Goal: Information Seeking & Learning: Learn about a topic

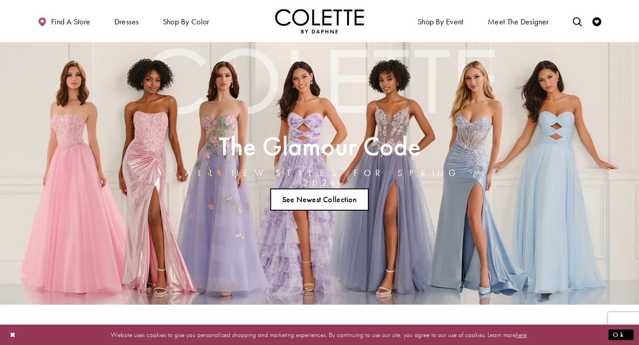
click at [302, 139] on h2 "The Glamour Code" at bounding box center [319, 146] width 290 height 24
click at [308, 197] on link "See Newest Collection" at bounding box center [319, 200] width 98 height 22
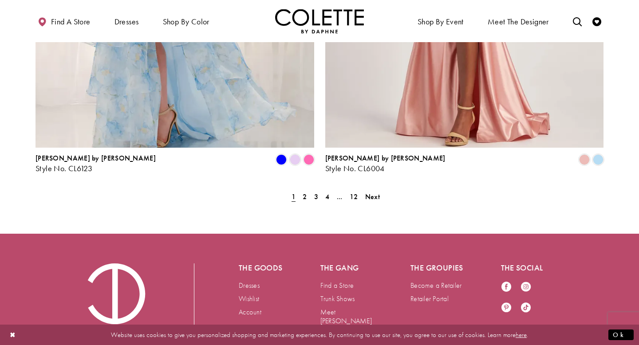
scroll to position [1837, 0]
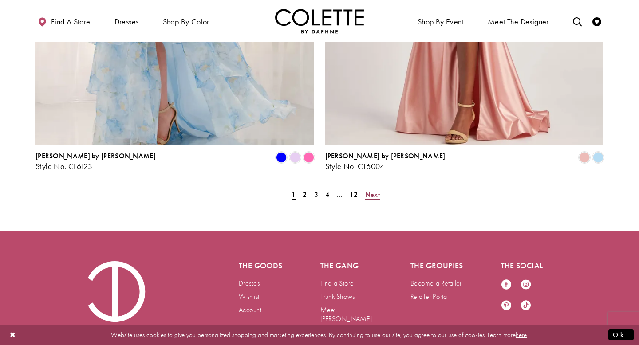
click at [375, 190] on span "Next" at bounding box center [372, 194] width 15 height 9
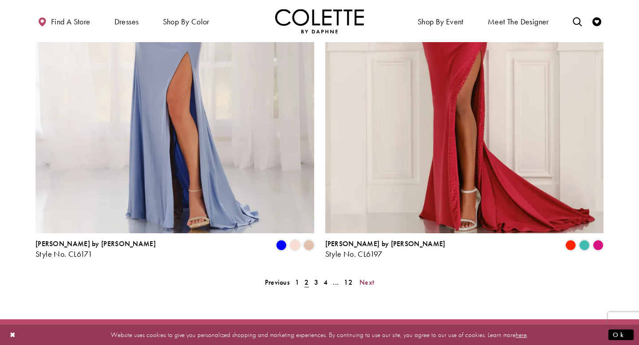
scroll to position [1865, 0]
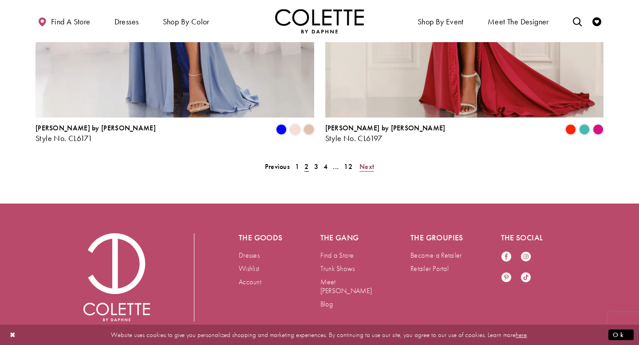
click at [368, 162] on span "Next" at bounding box center [366, 166] width 15 height 9
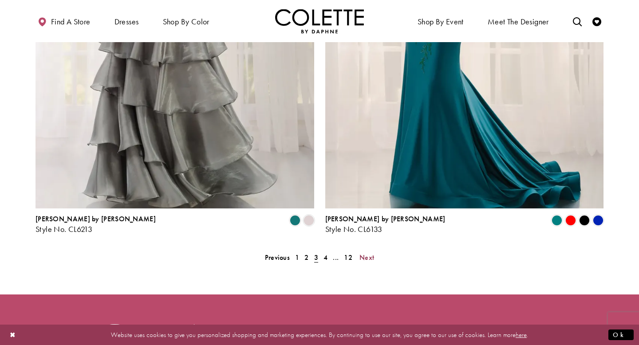
scroll to position [1775, 0]
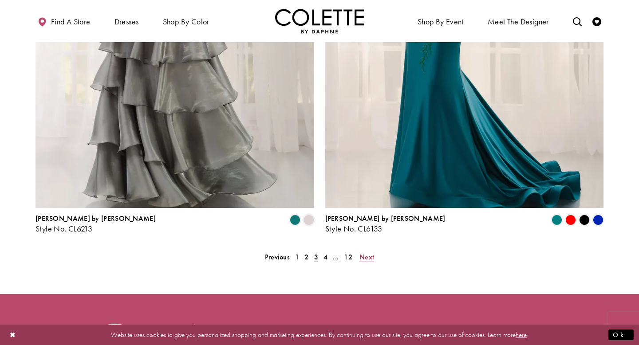
click at [365, 252] on span "Next" at bounding box center [366, 256] width 15 height 9
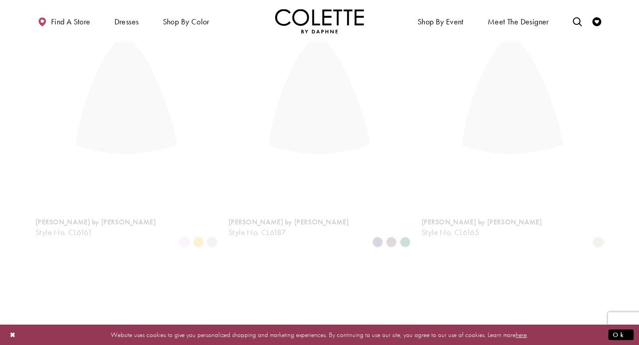
scroll to position [228, 0]
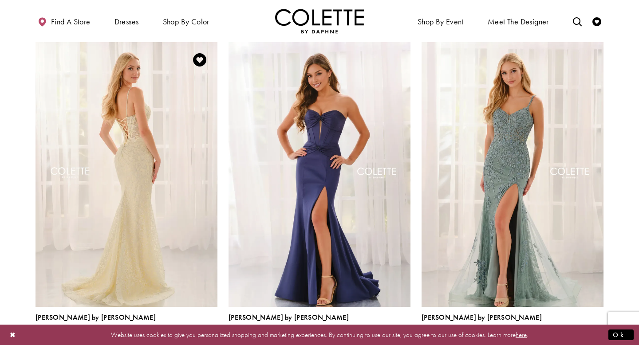
click at [175, 177] on img "Visit Colette by Daphne Style No. CL6161 Page" at bounding box center [126, 174] width 182 height 264
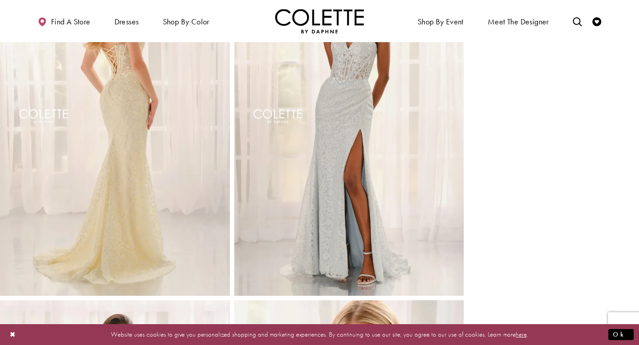
scroll to position [437, 0]
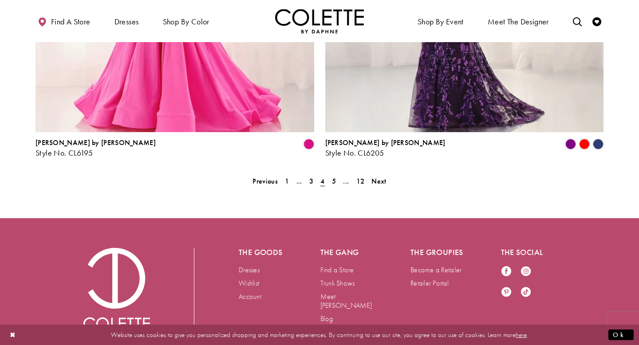
scroll to position [1853, 0]
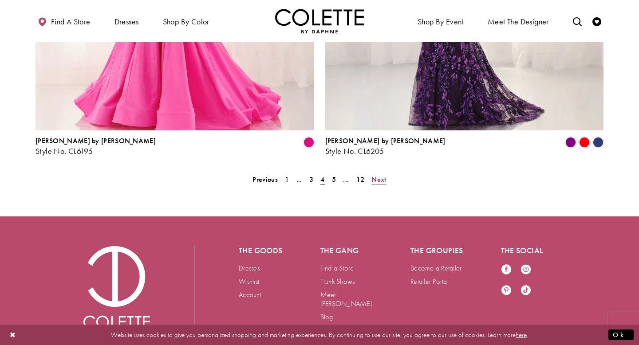
click at [375, 175] on span "Next" at bounding box center [378, 179] width 15 height 9
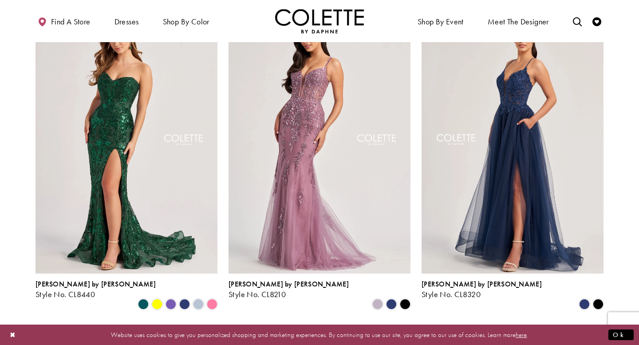
scroll to position [1243, 0]
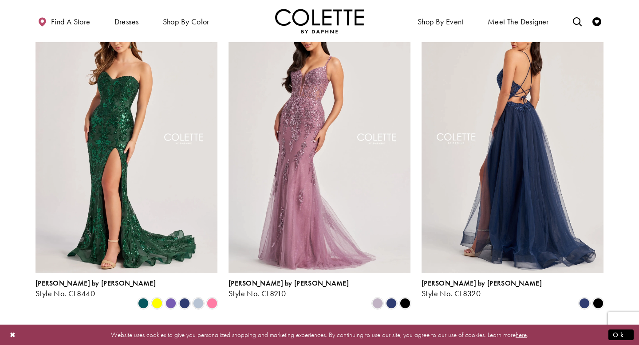
click at [555, 204] on img "Visit Colette by Daphne Style No. CL8320 Page" at bounding box center [512, 140] width 182 height 264
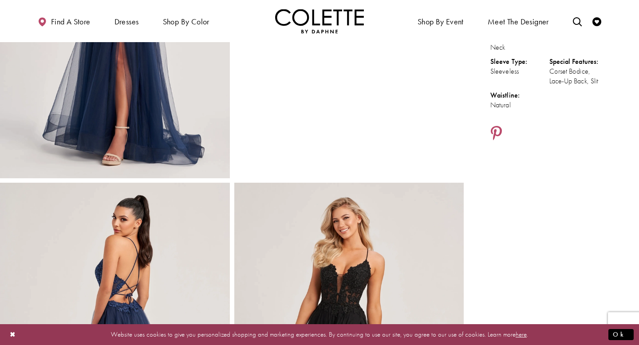
scroll to position [210, 0]
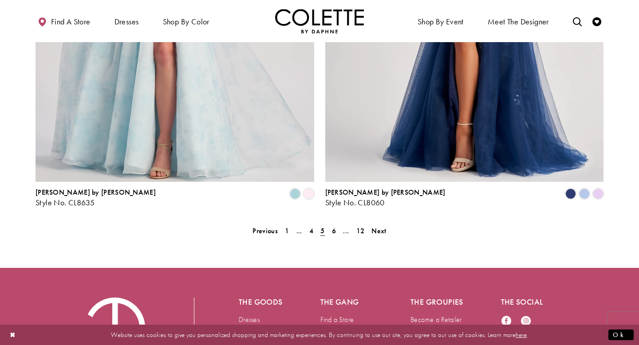
scroll to position [1803, 0]
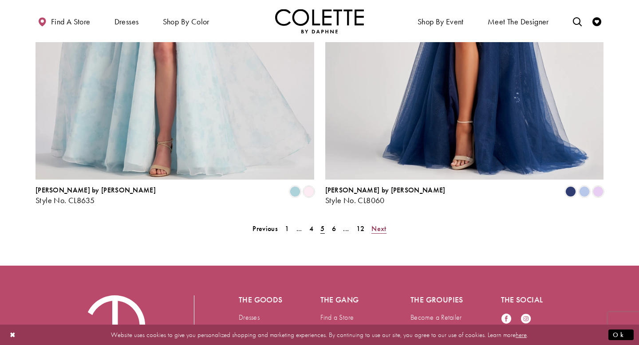
click at [380, 224] on span "Next" at bounding box center [378, 228] width 15 height 9
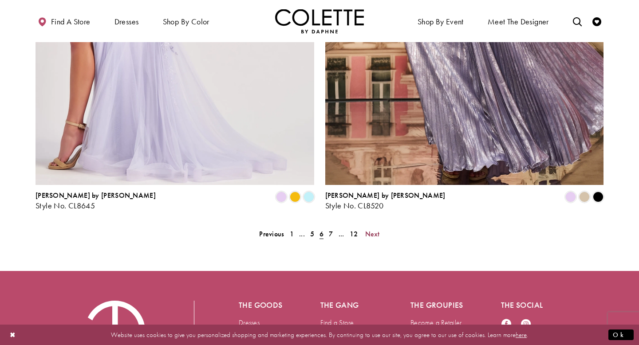
scroll to position [1865, 0]
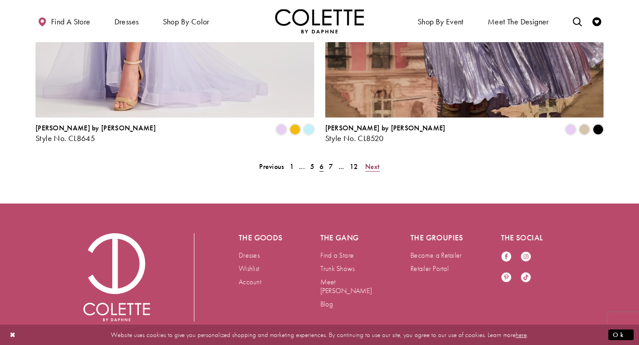
click at [376, 162] on span "Next" at bounding box center [372, 166] width 15 height 9
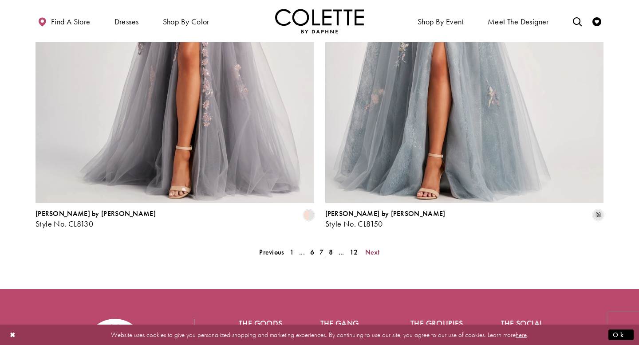
scroll to position [1791, 0]
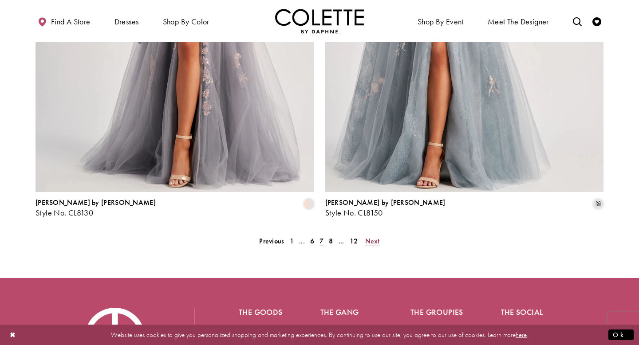
click at [374, 236] on span "Next" at bounding box center [372, 240] width 15 height 9
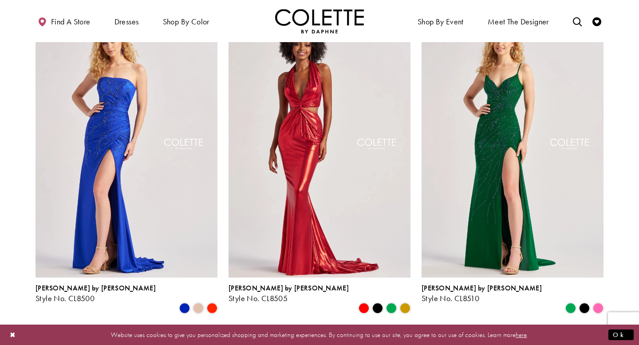
scroll to position [913, 0]
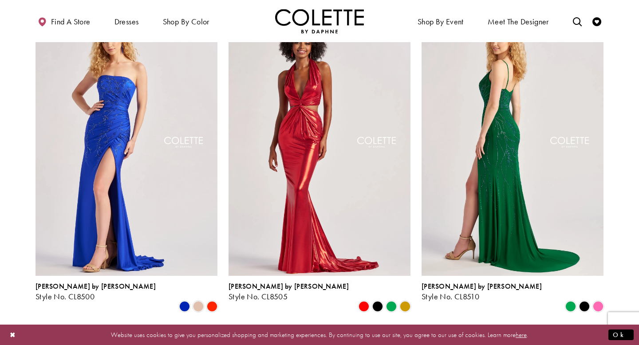
click at [558, 201] on img "Visit Colette by Daphne Style No. CL8510 Page" at bounding box center [512, 144] width 182 height 264
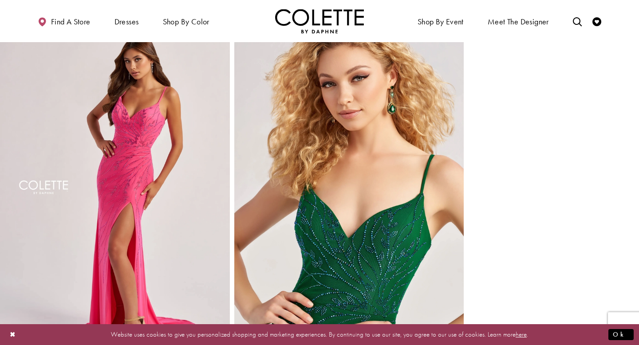
scroll to position [716, 0]
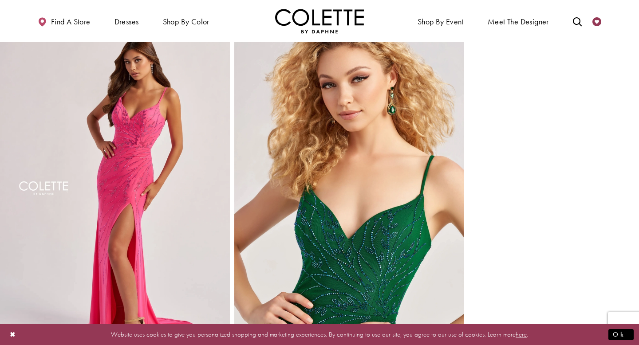
click at [598, 20] on icon "Check Wishlist" at bounding box center [596, 21] width 9 height 9
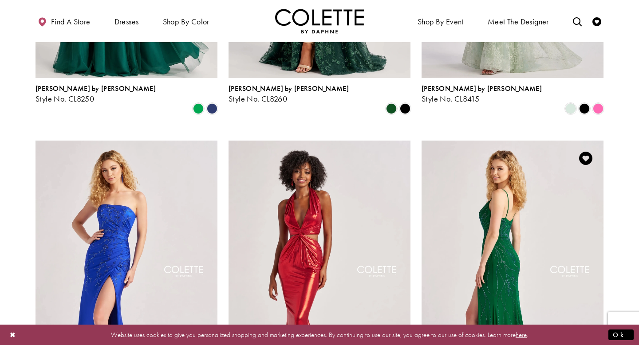
scroll to position [780, 0]
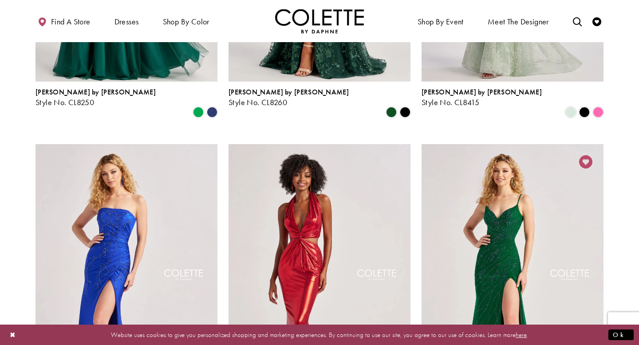
click at [586, 155] on icon "Add to Wishlist" at bounding box center [585, 161] width 13 height 13
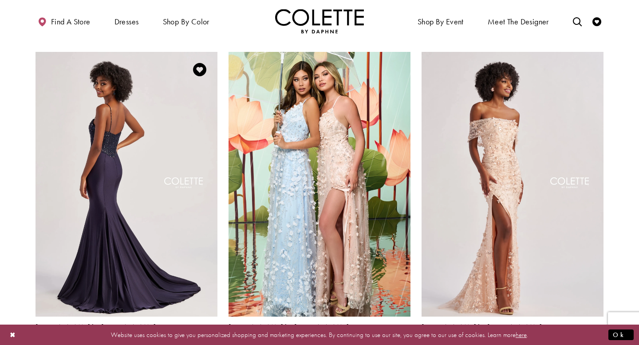
scroll to position [1197, 0]
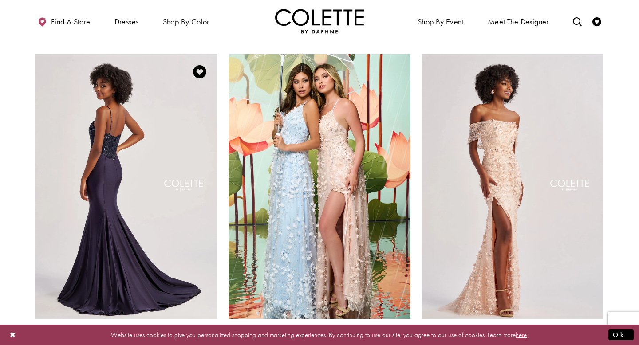
click at [176, 186] on img "Visit Colette by Daphne Style No. CL8515 Page" at bounding box center [126, 186] width 182 height 264
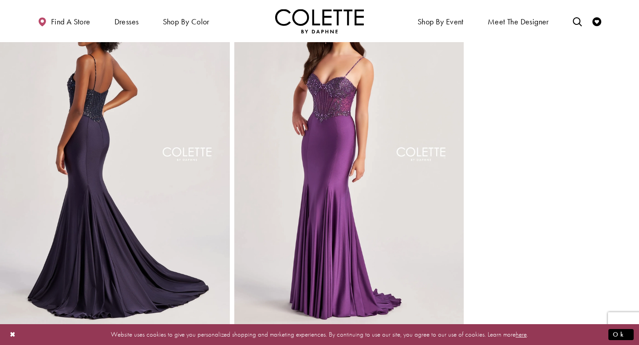
scroll to position [405, 0]
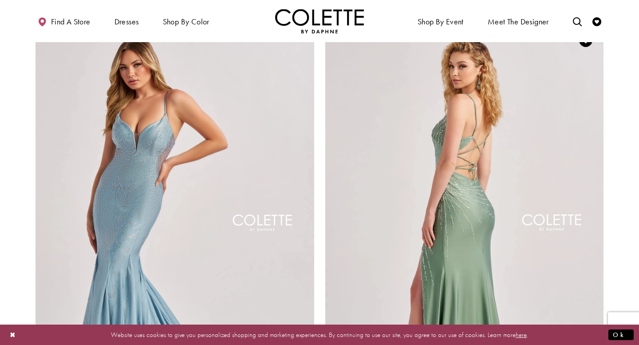
scroll to position [1553, 0]
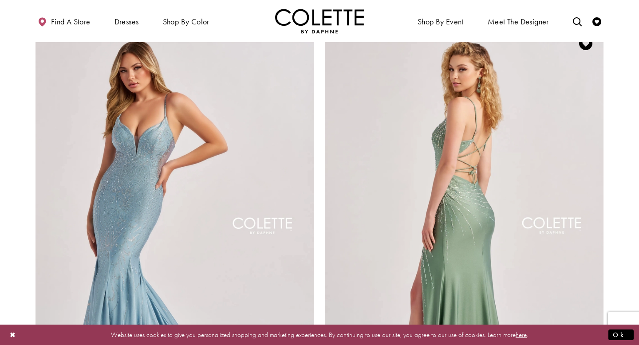
click at [372, 130] on img "Visit Colette by Daphne Style No. CL8555 Page" at bounding box center [464, 228] width 279 height 405
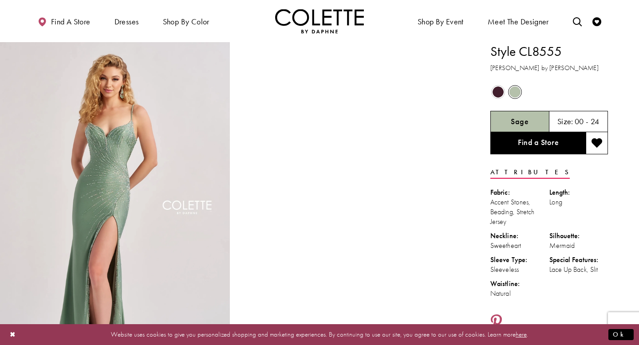
click at [495, 95] on span "Product color controls state depends on size chosen" at bounding box center [497, 92] width 11 height 11
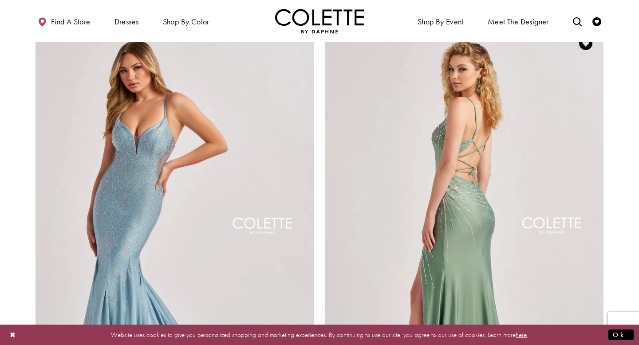
scroll to position [1475, 0]
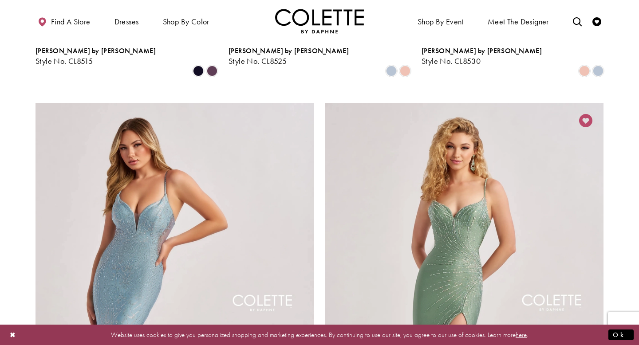
click at [586, 114] on icon "Add to Wishlist" at bounding box center [585, 120] width 13 height 13
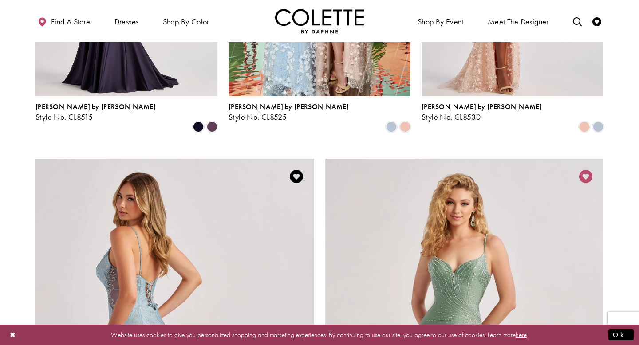
scroll to position [1418, 0]
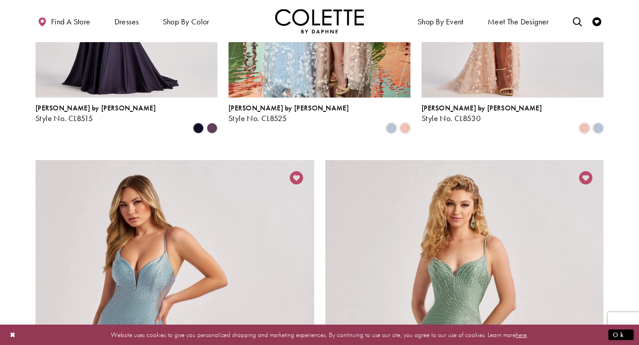
click at [295, 171] on icon "Add to Wishlist" at bounding box center [296, 177] width 13 height 13
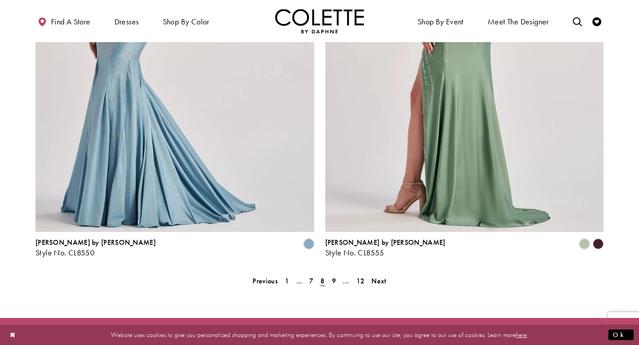
scroll to position [1754, 0]
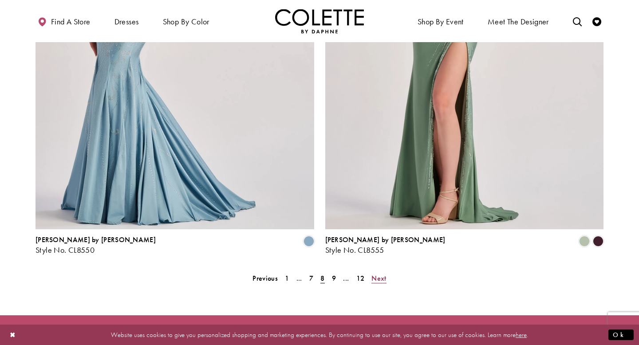
click at [386, 274] on span "Next" at bounding box center [378, 278] width 15 height 9
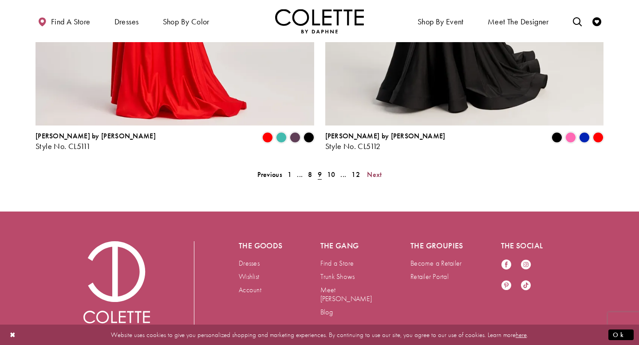
scroll to position [1865, 0]
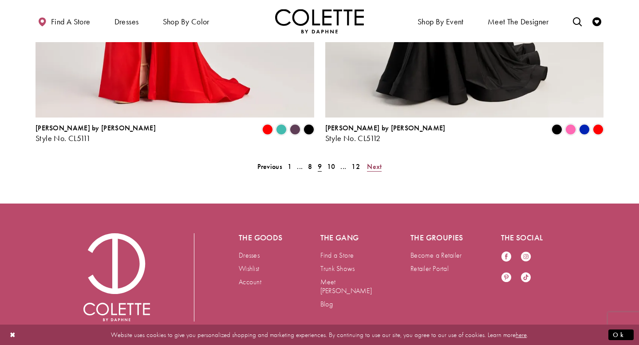
click at [376, 162] on span "Next" at bounding box center [374, 166] width 15 height 9
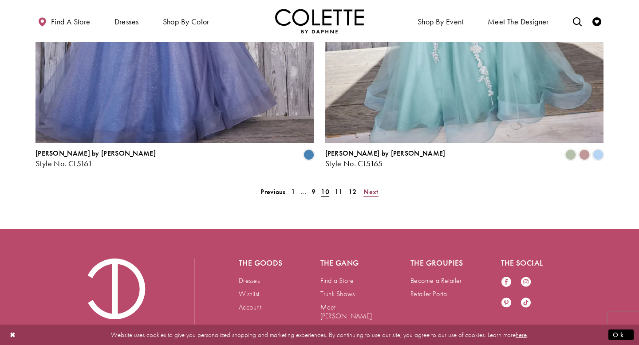
scroll to position [1865, 0]
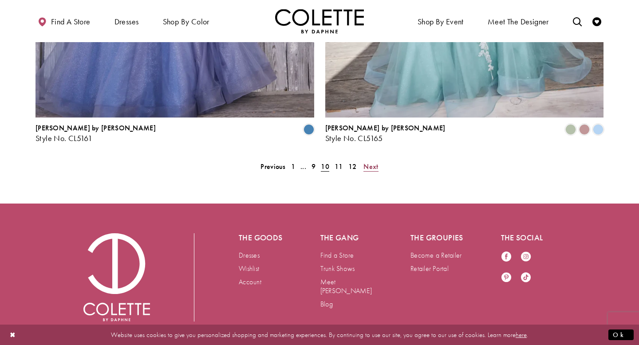
click at [376, 162] on span "Next" at bounding box center [370, 166] width 15 height 9
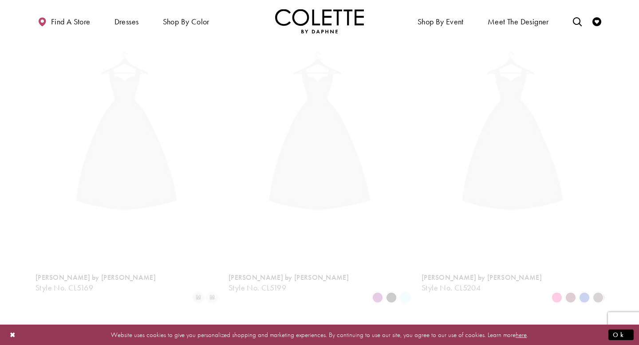
scroll to position [228, 0]
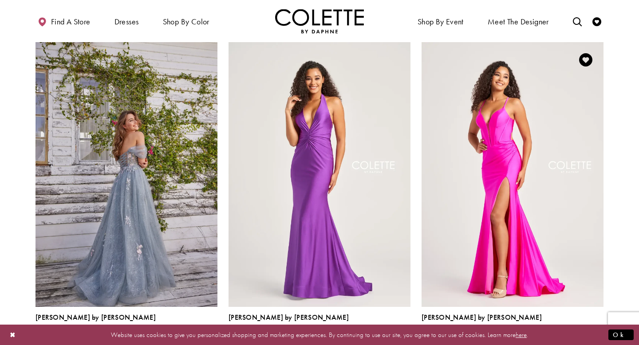
click at [585, 332] on span "Product List" at bounding box center [584, 337] width 11 height 11
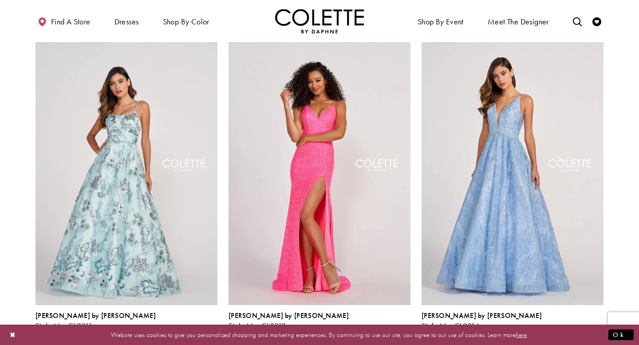
scroll to position [1207, 0]
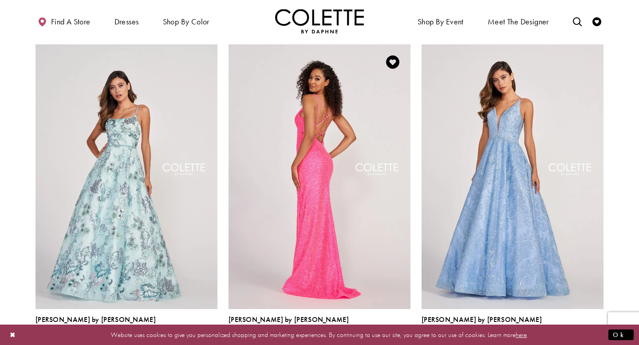
click at [376, 226] on img "Visit Colette by Daphne Style No. CL2012 Page" at bounding box center [319, 176] width 182 height 264
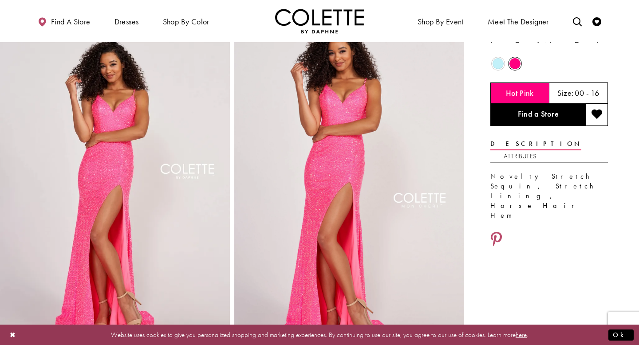
scroll to position [26, 0]
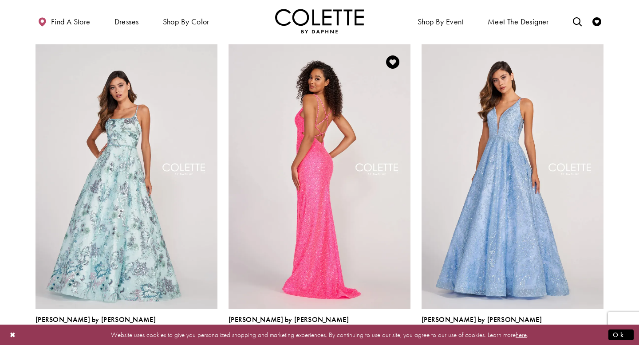
scroll to position [1131, 0]
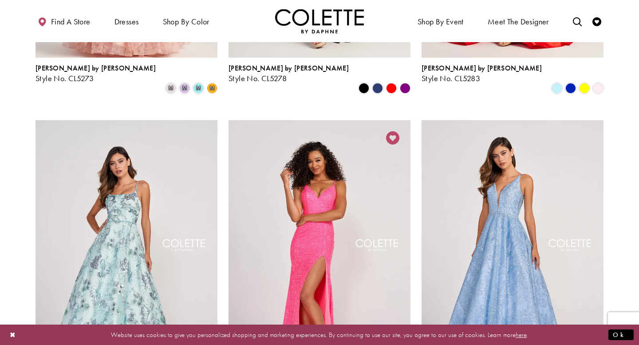
click at [391, 131] on icon "Add to Wishlist" at bounding box center [392, 137] width 13 height 13
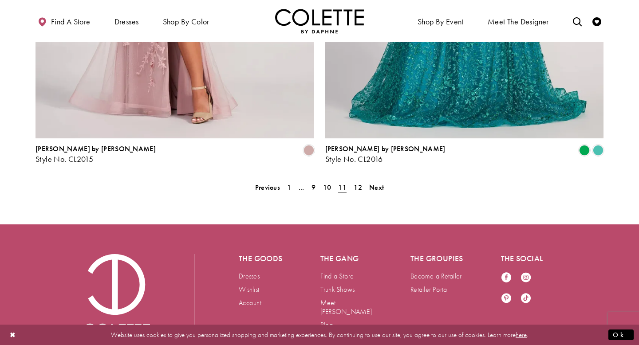
scroll to position [1865, 0]
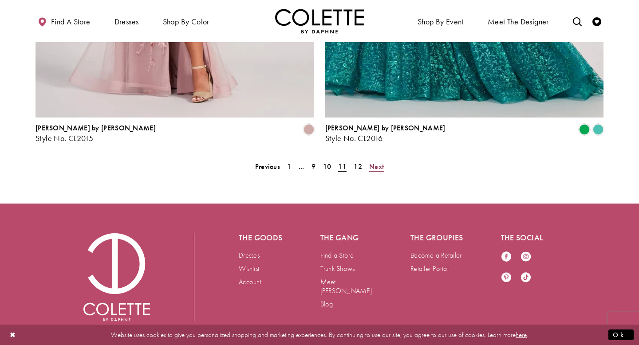
click at [382, 162] on span "Next" at bounding box center [376, 166] width 15 height 9
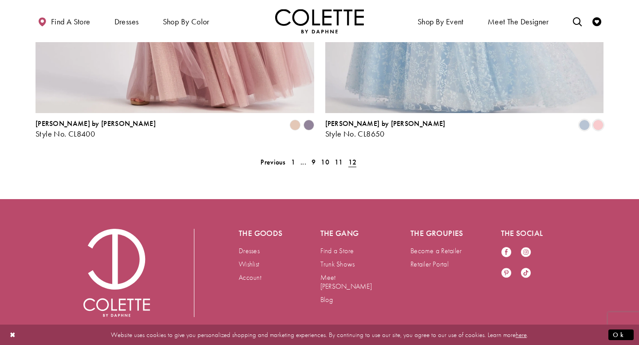
scroll to position [890, 0]
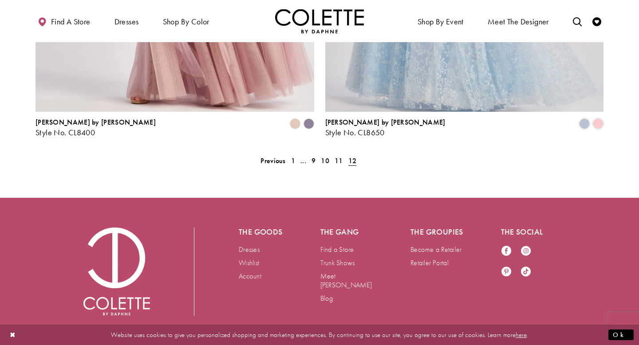
click at [353, 156] on span "12" at bounding box center [352, 160] width 8 height 9
click at [307, 16] on img "Visit Home Page" at bounding box center [319, 21] width 89 height 24
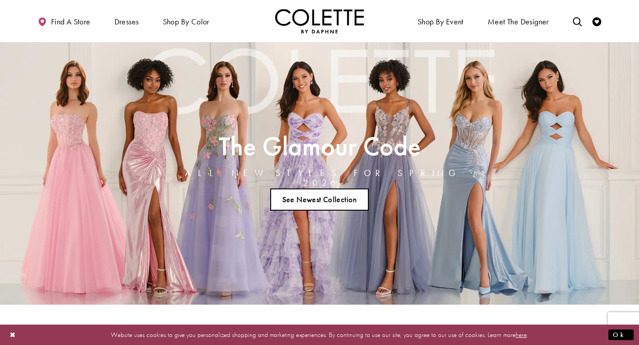
click at [311, 195] on link "See Newest Collection" at bounding box center [319, 200] width 98 height 22
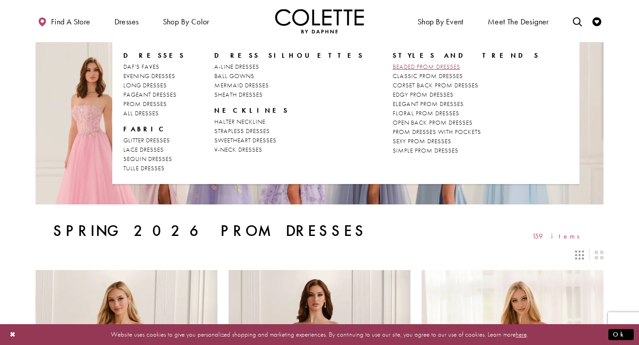
click at [393, 67] on span "BEADED PROM DRESSES" at bounding box center [426, 67] width 67 height 8
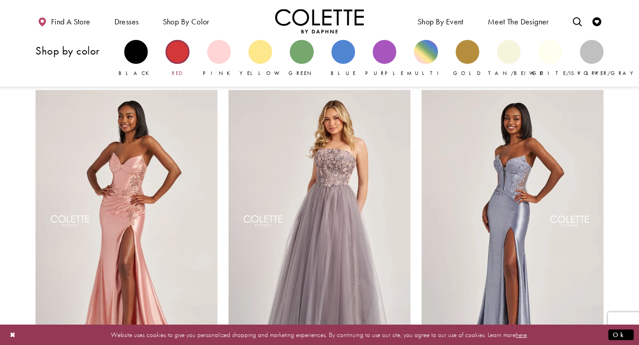
click at [177, 49] on div "Primary block" at bounding box center [177, 52] width 24 height 24
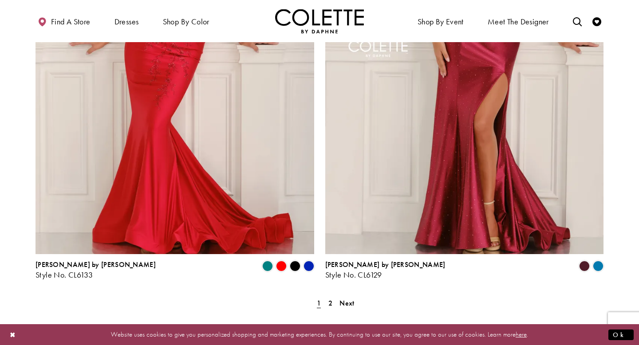
scroll to position [1582, 0]
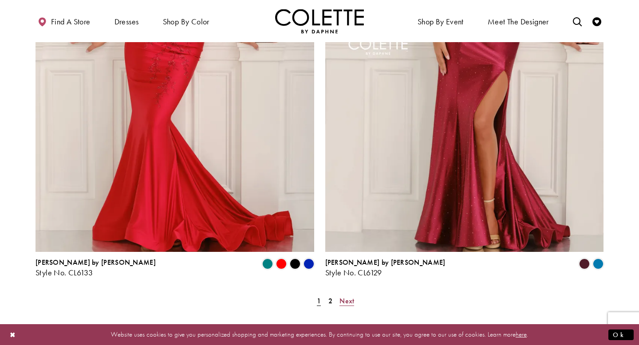
click at [347, 296] on span "Next" at bounding box center [346, 300] width 15 height 9
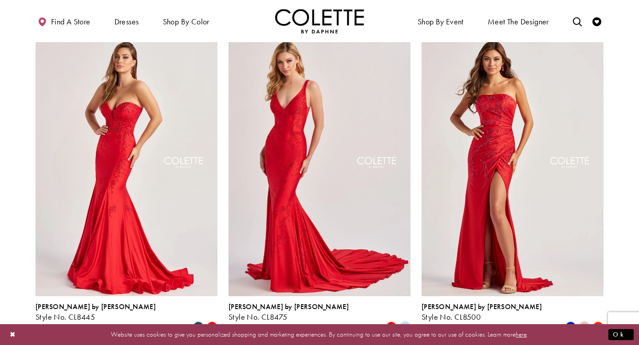
scroll to position [418, 0]
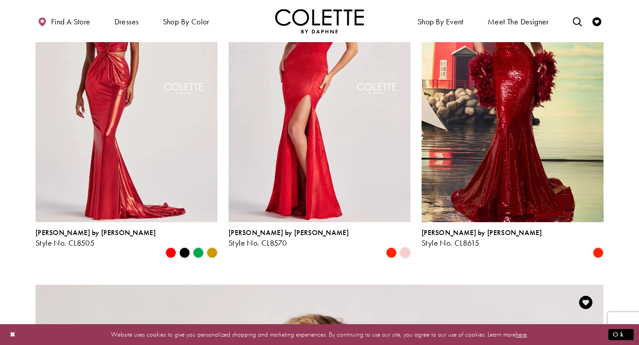
scroll to position [336, 0]
